Goal: Information Seeking & Learning: Check status

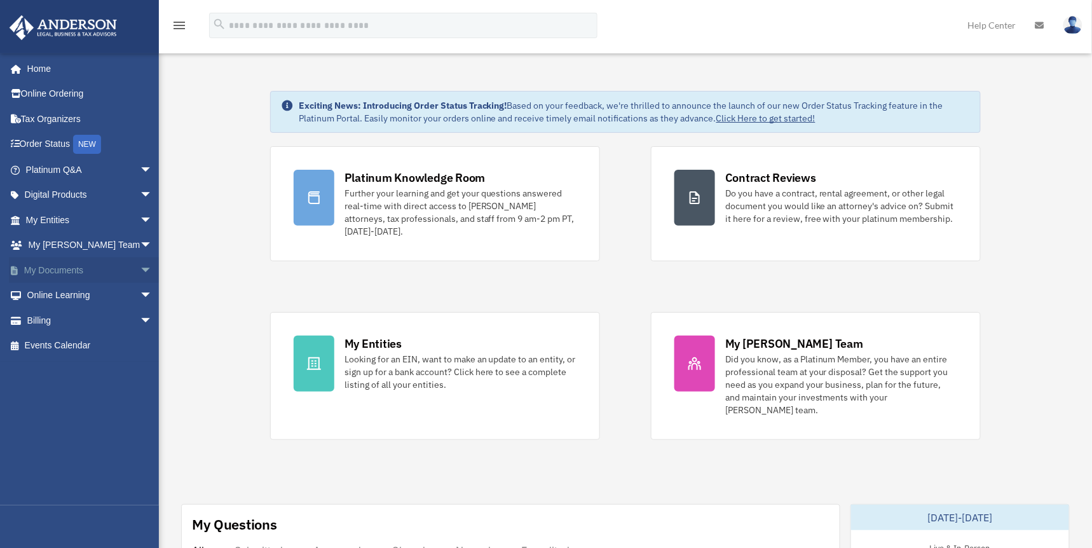
click at [110, 268] on link "My Documents arrow_drop_down" at bounding box center [90, 269] width 163 height 25
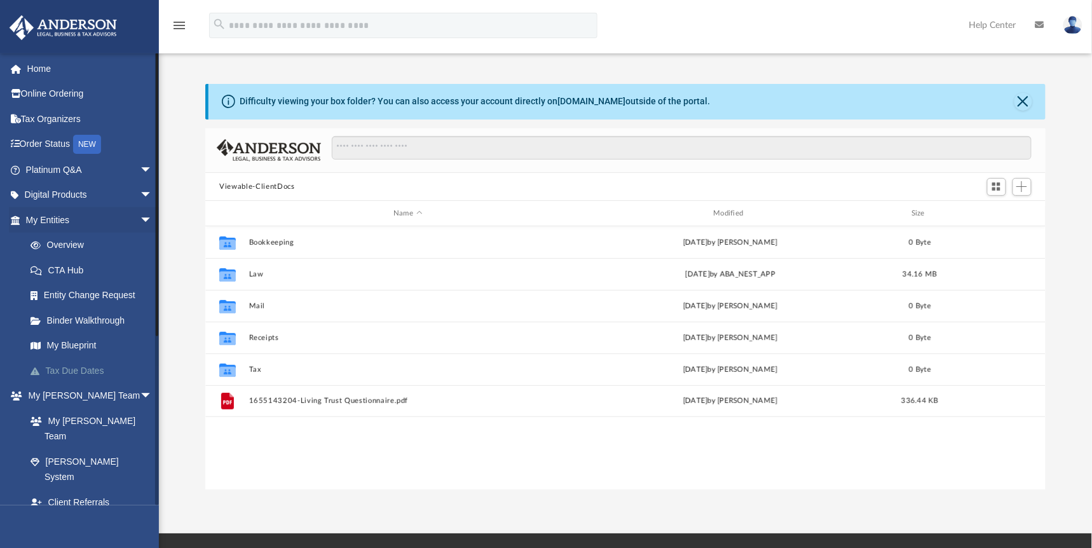
scroll to position [276, 827]
click at [140, 515] on span "arrow_drop_down" at bounding box center [152, 528] width 25 height 26
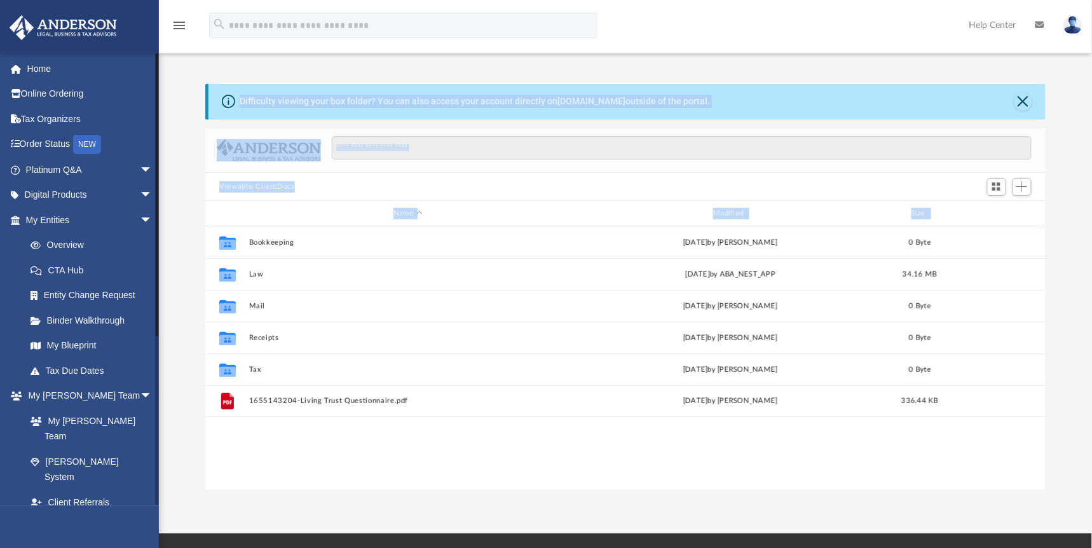
drag, startPoint x: 160, startPoint y: 380, endPoint x: 156, endPoint y: 454, distance: 73.8
click at [156, 454] on div "App anahornby@gmail.com Sign Out anahornby@gmail.com Home Online Ordering Tax O…" at bounding box center [546, 267] width 1092 height 446
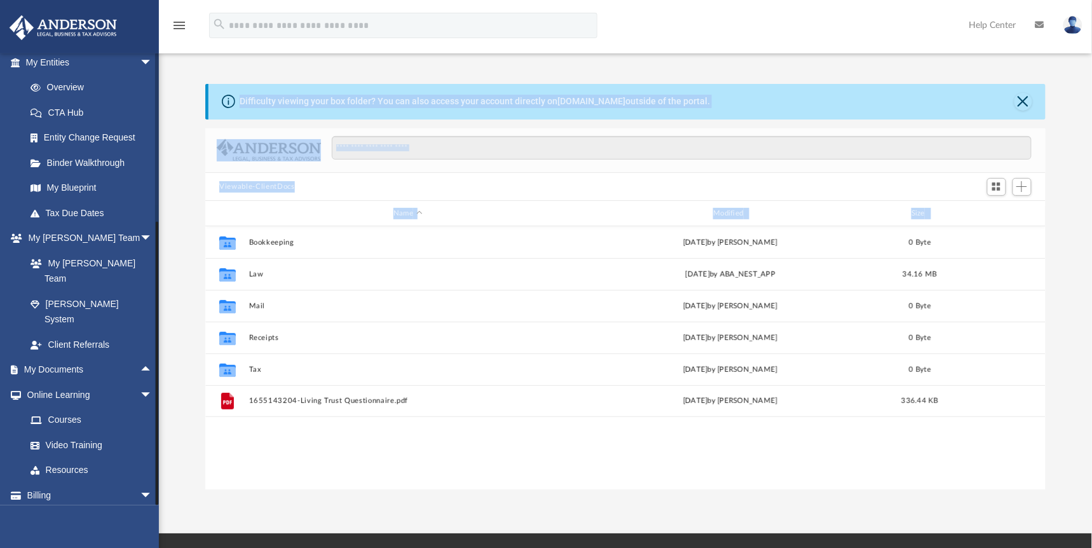
scroll to position [156, 0]
drag, startPoint x: 155, startPoint y: 433, endPoint x: 165, endPoint y: 510, distance: 77.6
click at [165, 510] on div "App anahornby@gmail.com Sign Out anahornby@gmail.com Home Online Ordering Tax O…" at bounding box center [546, 266] width 1092 height 533
click at [140, 358] on span "arrow_drop_up" at bounding box center [152, 371] width 25 height 26
click at [140, 66] on span "arrow_drop_down" at bounding box center [152, 64] width 25 height 26
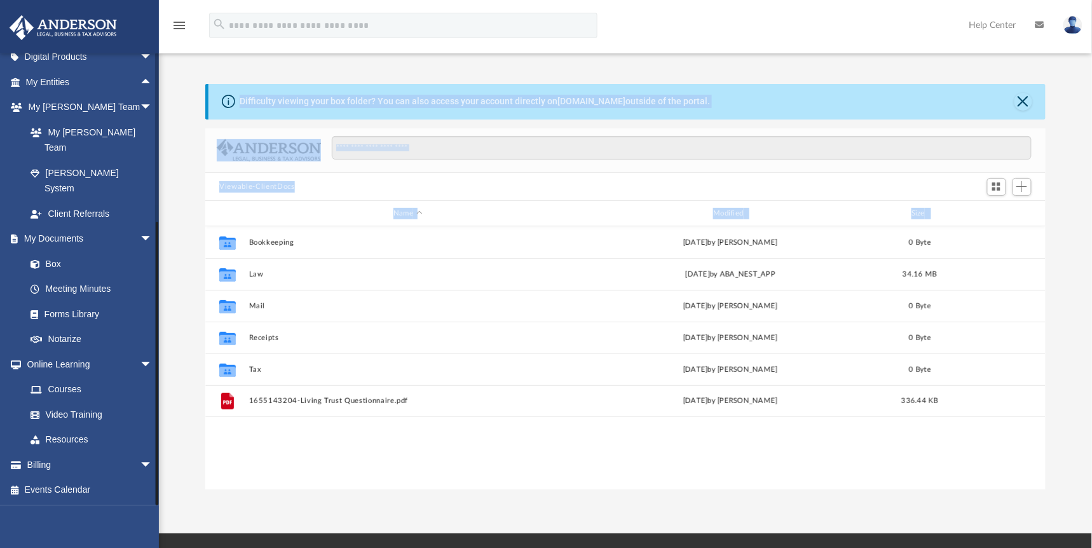
scroll to position [107, 0]
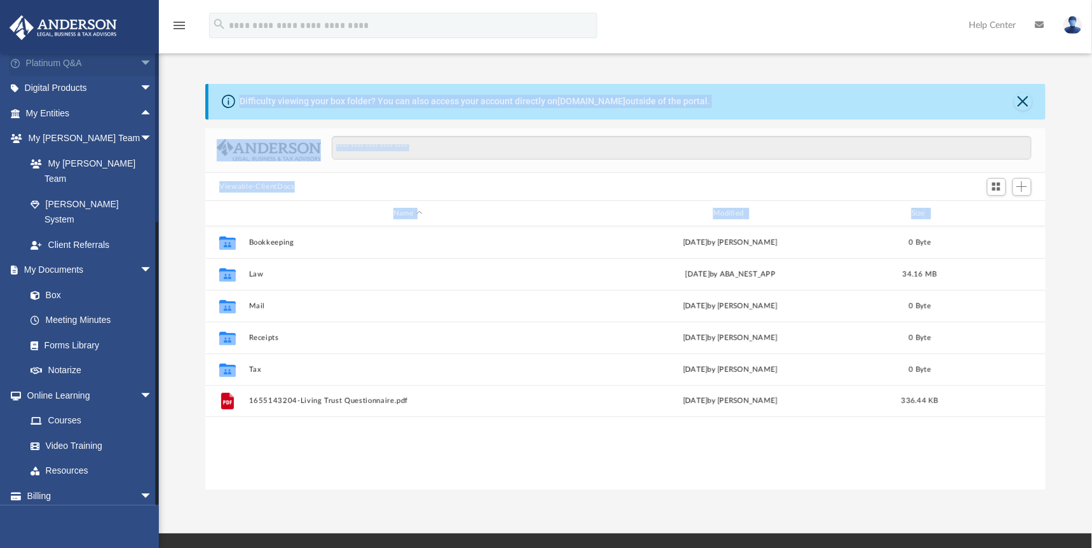
click at [140, 66] on span "arrow_drop_down" at bounding box center [152, 63] width 25 height 26
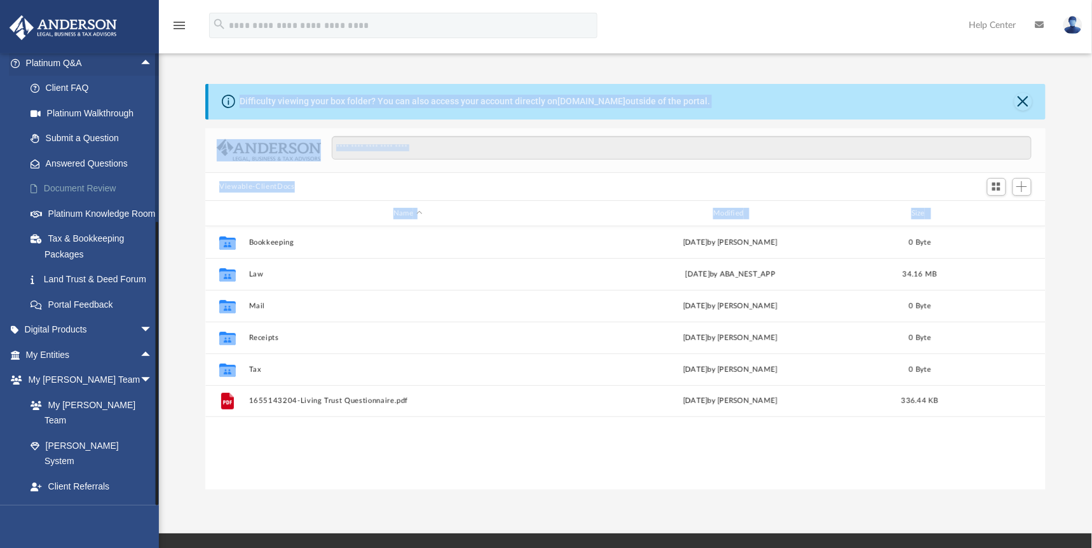
click at [122, 186] on link "Document Review" at bounding box center [95, 188] width 154 height 25
click at [82, 188] on link "Document Review" at bounding box center [95, 188] width 154 height 25
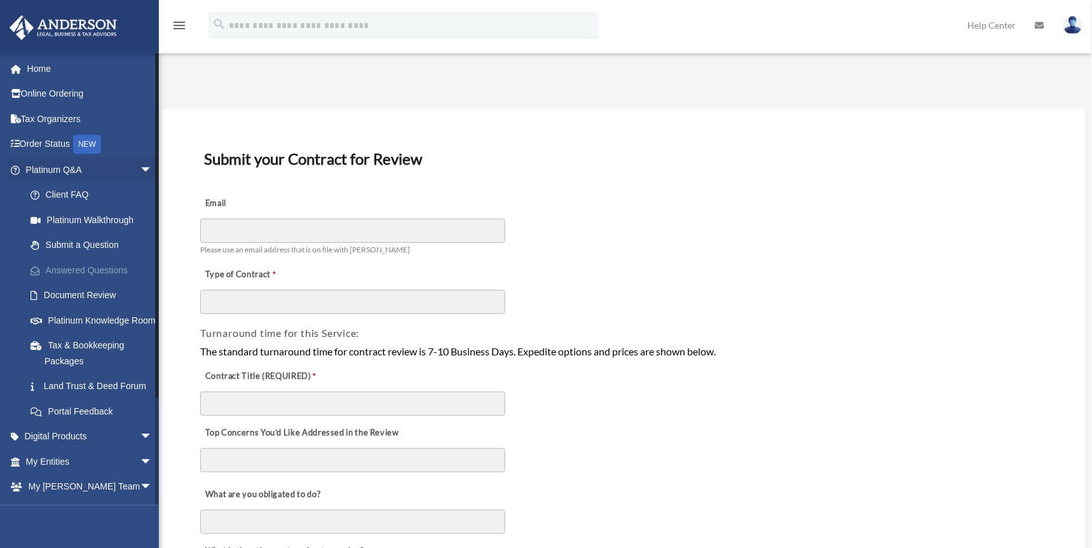
click at [107, 270] on link "Answered Questions" at bounding box center [95, 269] width 154 height 25
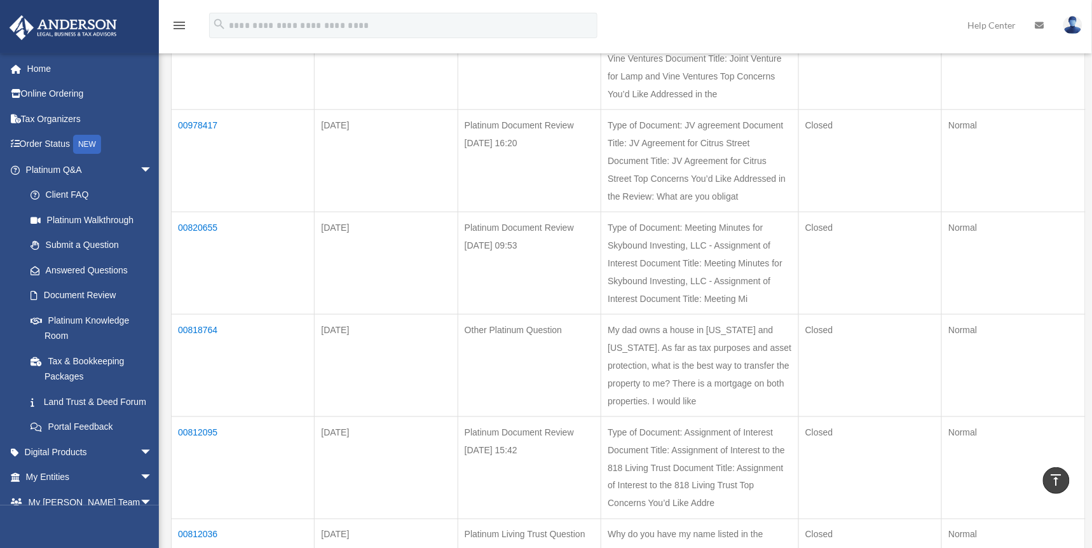
scroll to position [55, 0]
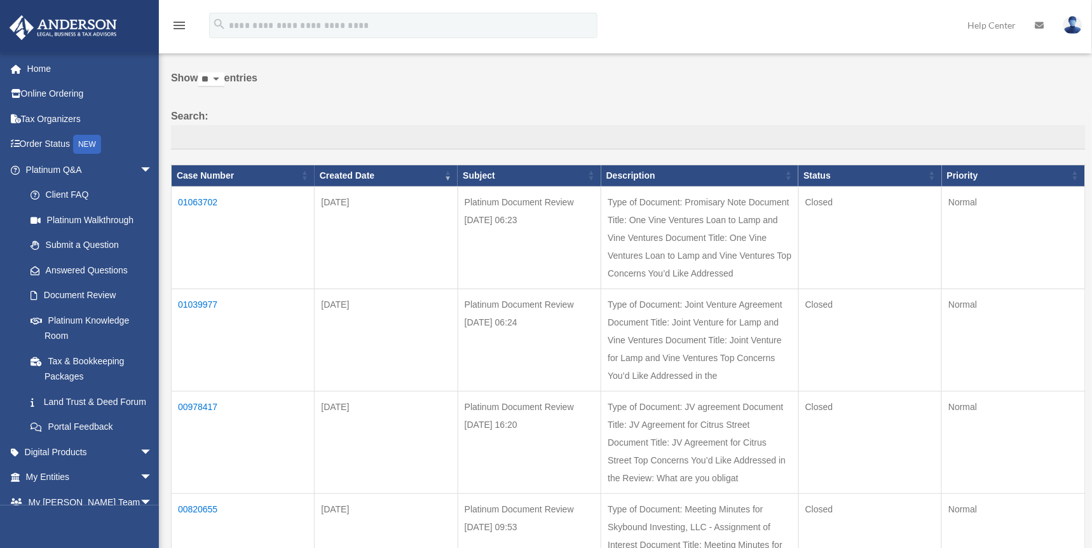
click at [204, 199] on td "01063702" at bounding box center [243, 237] width 143 height 102
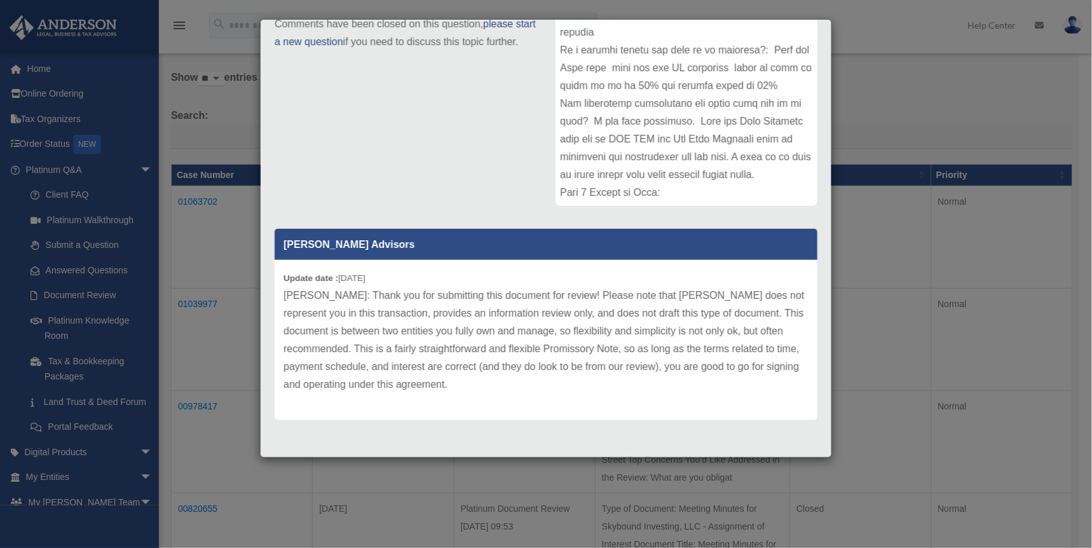
scroll to position [189, 0]
